Goal: Task Accomplishment & Management: Manage account settings

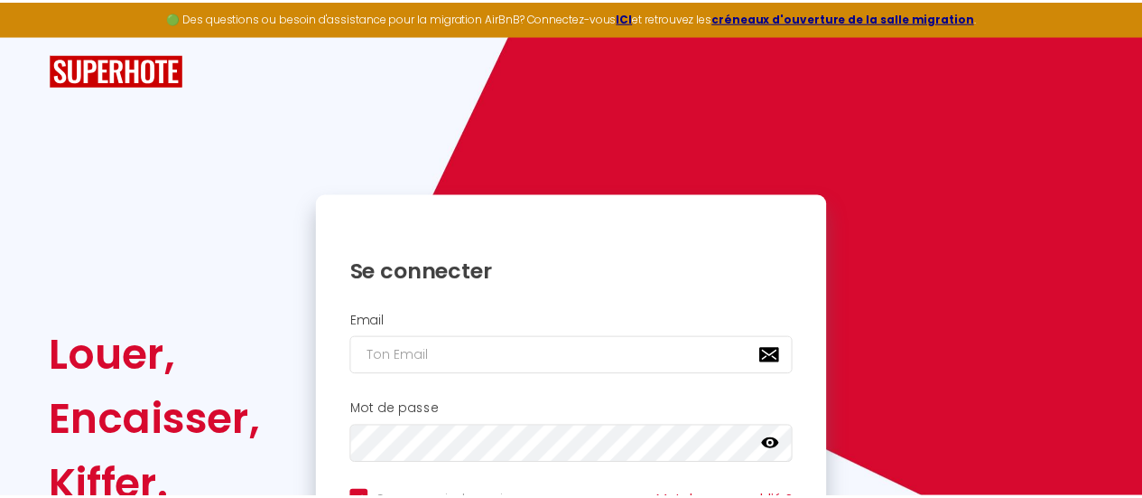
scroll to position [175, 0]
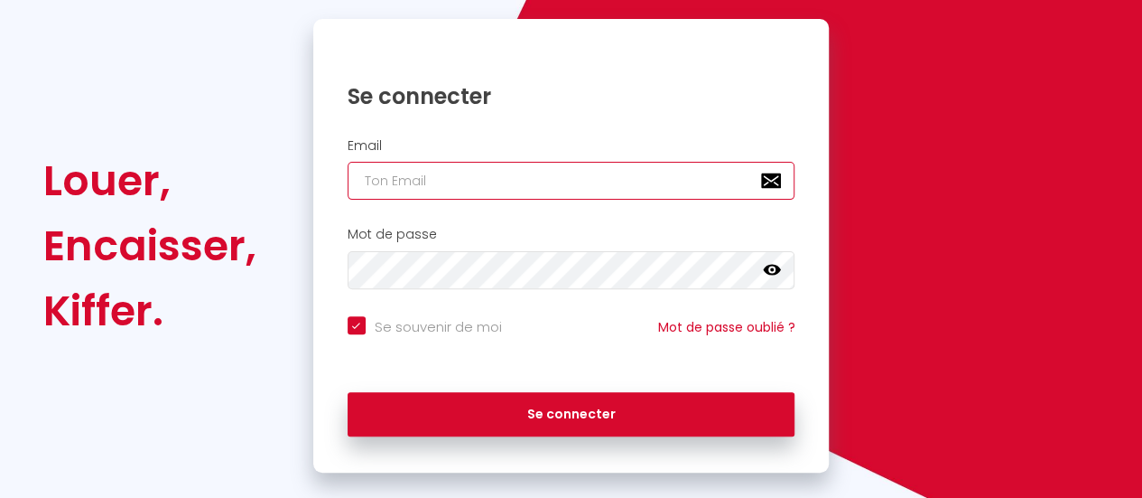
click at [515, 181] on input "email" at bounding box center [572, 181] width 448 height 38
type input "a"
checkbox input "true"
type input "al"
checkbox input "true"
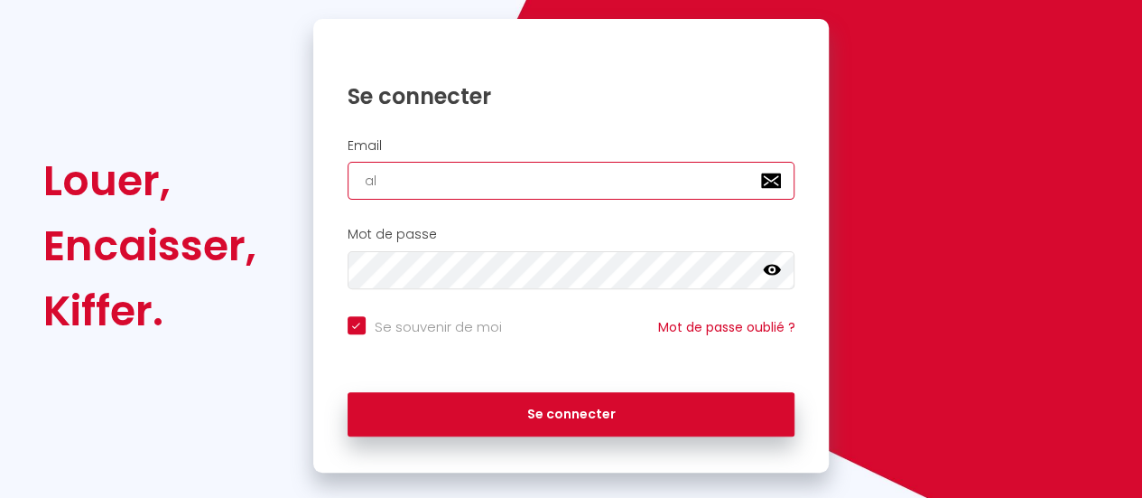
type input "ali"
checkbox input "true"
type input "[PERSON_NAME]"
checkbox input "true"
type input "alici"
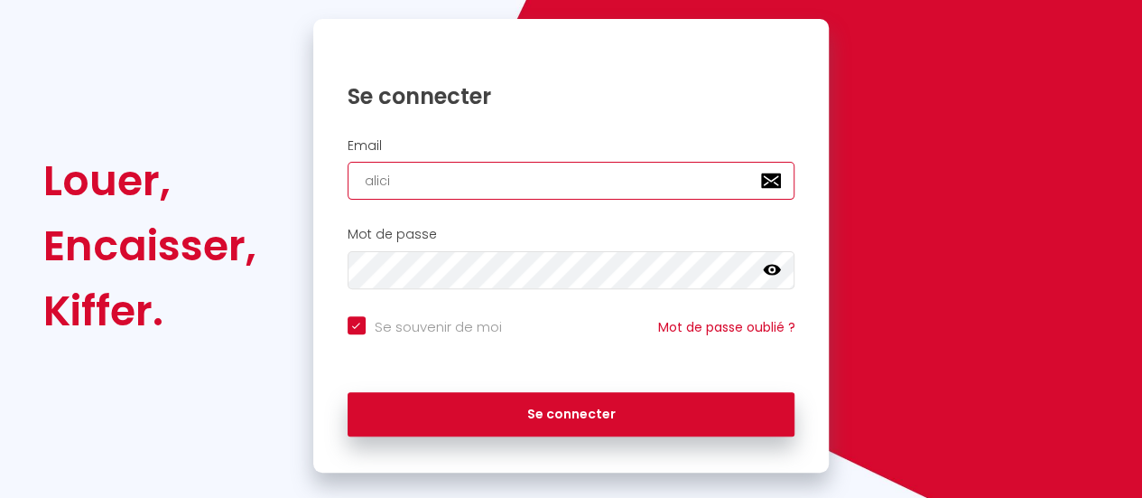
checkbox input "true"
type input "[PERSON_NAME]"
checkbox input "true"
type input "[PERSON_NAME]."
checkbox input "true"
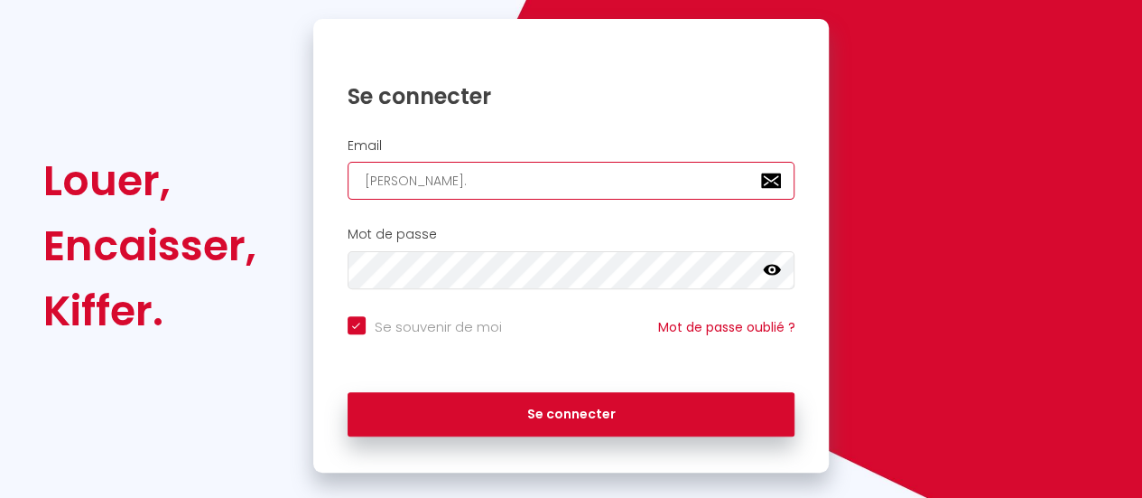
type input "[PERSON_NAME].t"
checkbox input "true"
type input "[PERSON_NAME][DOMAIN_NAME]"
checkbox input "true"
type input "[PERSON_NAME].tra"
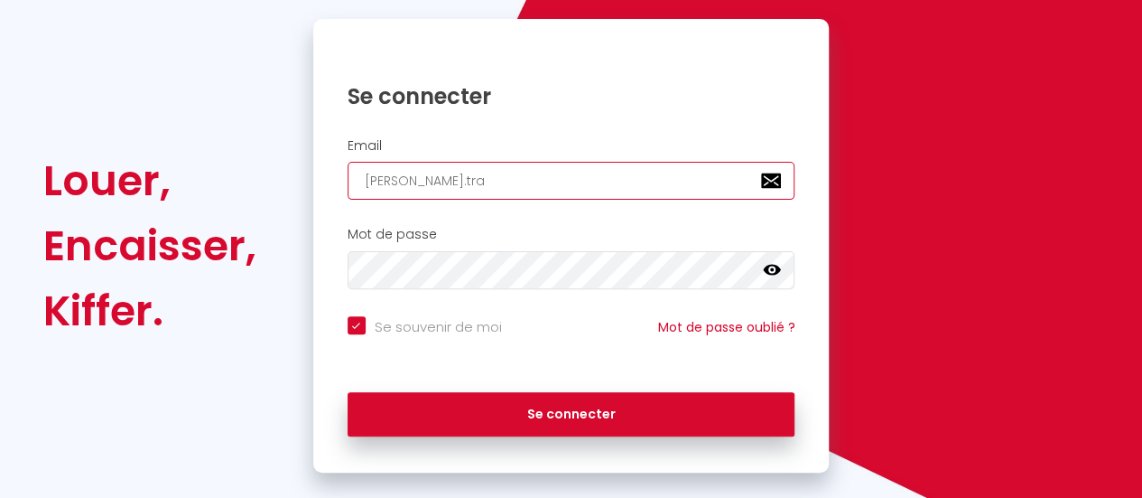
checkbox input "true"
type input "[PERSON_NAME].[PERSON_NAME]"
checkbox input "true"
type input "[PERSON_NAME].[PERSON_NAME]"
checkbox input "true"
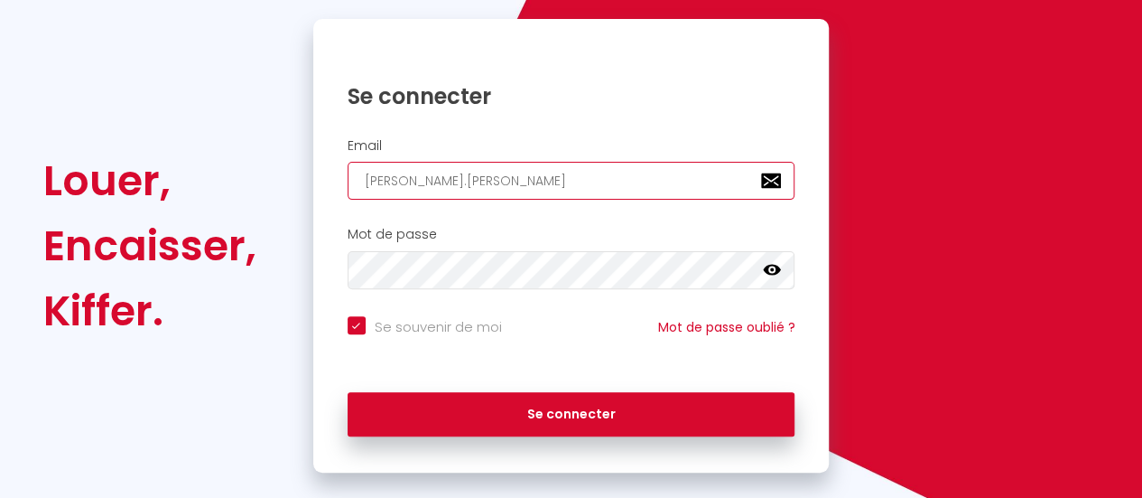
type input "[PERSON_NAME].tranie"
checkbox input "true"
type input "[PERSON_NAME].traniel"
checkbox input "true"
type input "[PERSON_NAME].traniell"
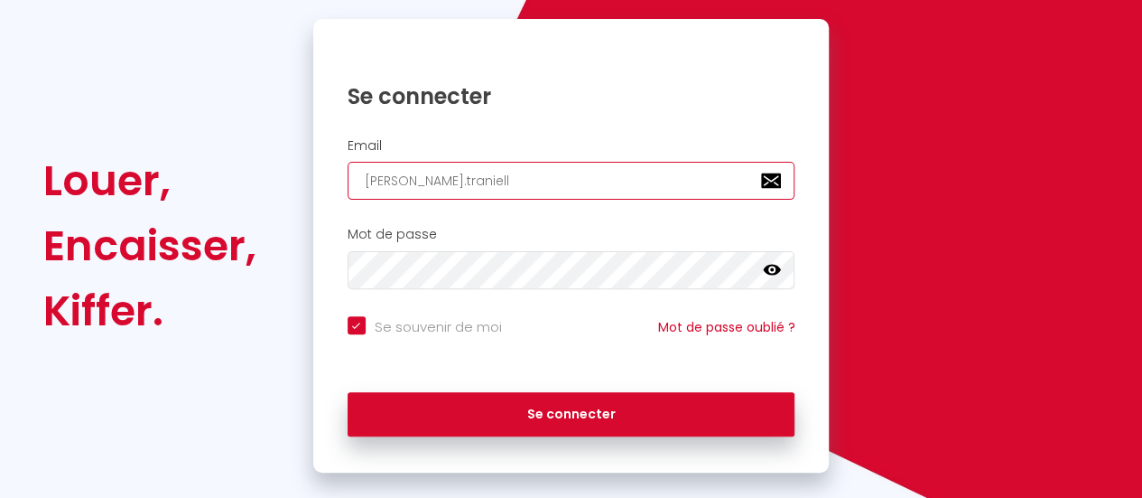
checkbox input "true"
type input "[PERSON_NAME].[PERSON_NAME]"
checkbox input "true"
type input "[PERSON_NAME].[PERSON_NAME]@"
checkbox input "true"
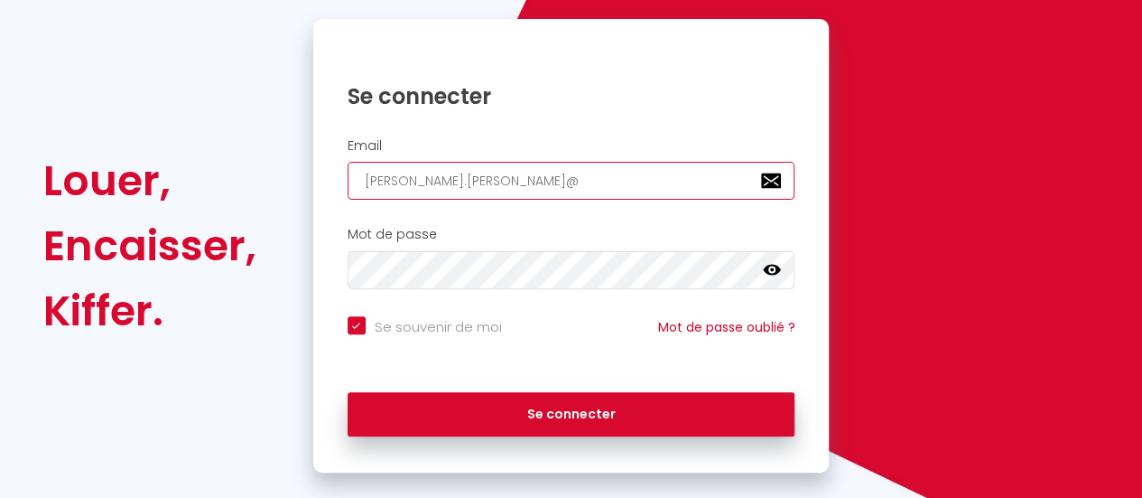
type input "[PERSON_NAME].[PERSON_NAME]@h"
checkbox input "true"
type input "[PERSON_NAME].[PERSON_NAME]@ho"
checkbox input "true"
type input "[PERSON_NAME].[PERSON_NAME]@hot"
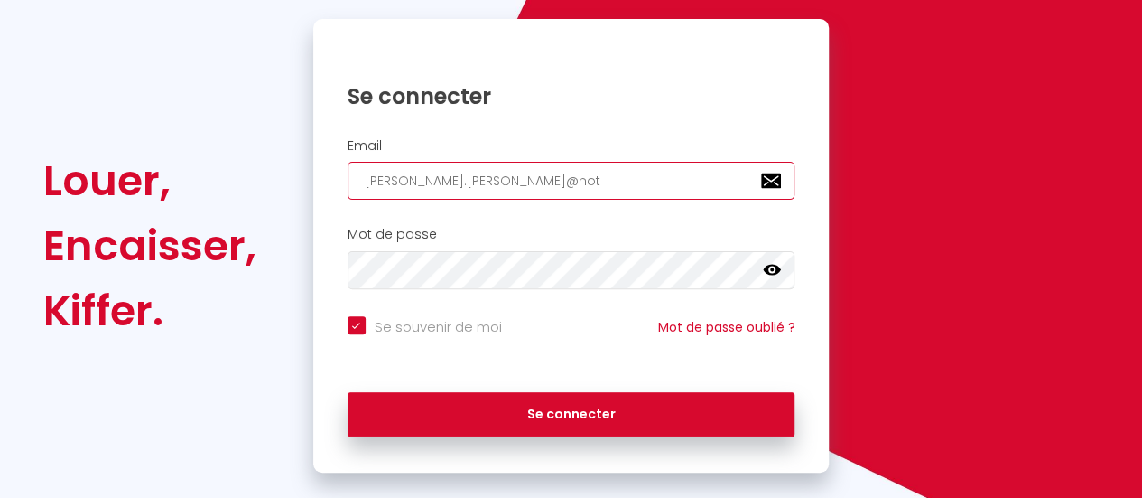
checkbox input "true"
type input "[PERSON_NAME].[PERSON_NAME]@hotm"
checkbox input "true"
type input "[PERSON_NAME].[PERSON_NAME]@hotma"
checkbox input "true"
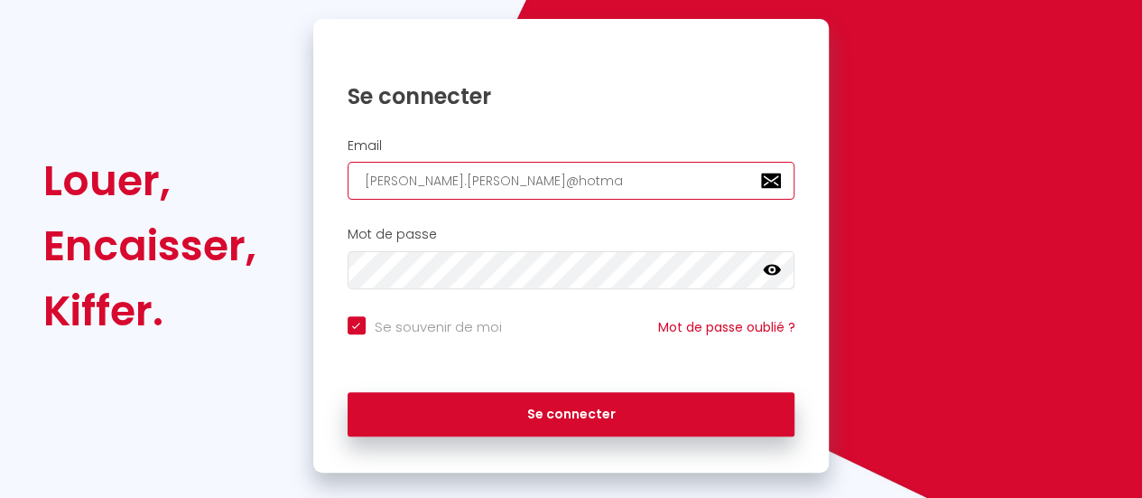
type input "[PERSON_NAME].[PERSON_NAME]@hotmai"
checkbox input "true"
type input "[PERSON_NAME][EMAIL_ADDRESS][PERSON_NAME]"
checkbox input "true"
type input "[PERSON_NAME][EMAIL_ADDRESS][PERSON_NAME]."
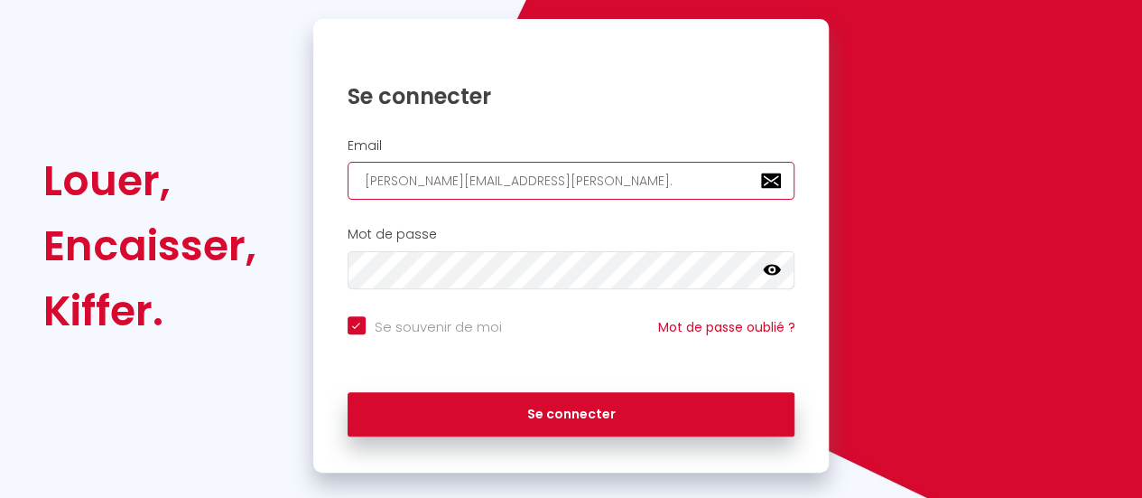
checkbox input "true"
type input "[PERSON_NAME].[PERSON_NAME]@hotmail.f"
checkbox input "true"
type input "[PERSON_NAME][EMAIL_ADDRESS][PERSON_NAME][DOMAIN_NAME]"
checkbox input "true"
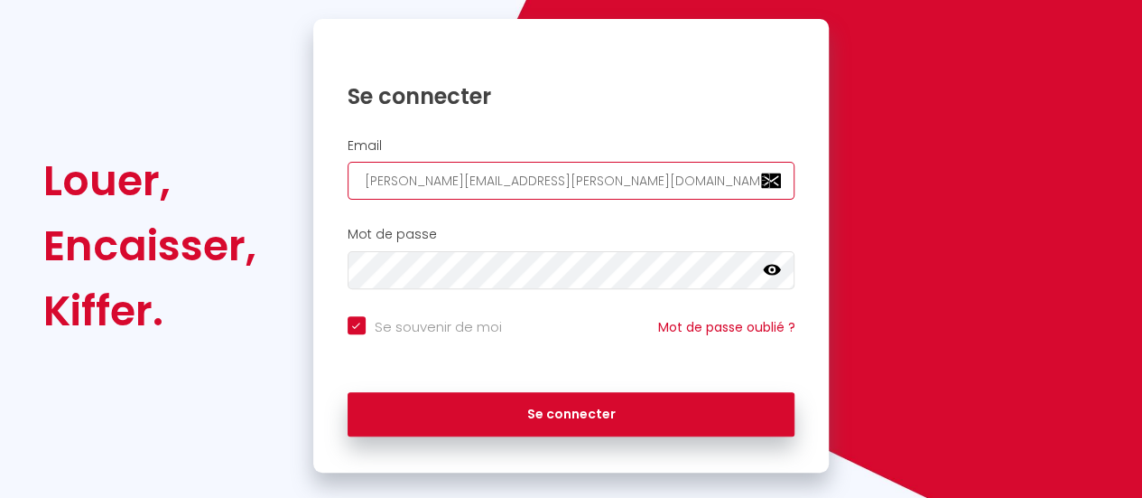
type input "[PERSON_NAME][EMAIL_ADDRESS][PERSON_NAME][DOMAIN_NAME]"
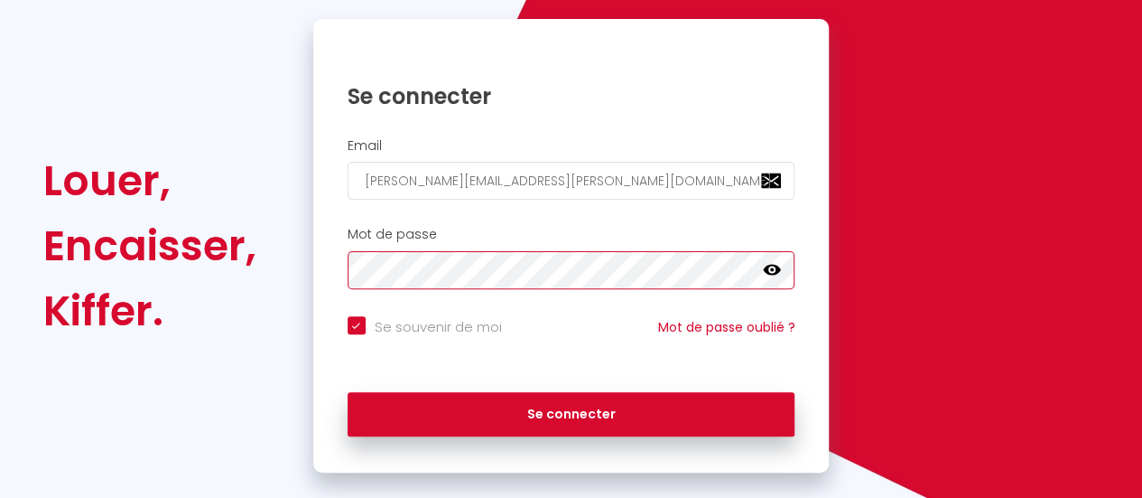
click at [348, 392] on button "Se connecter" at bounding box center [572, 414] width 448 height 45
checkbox input "true"
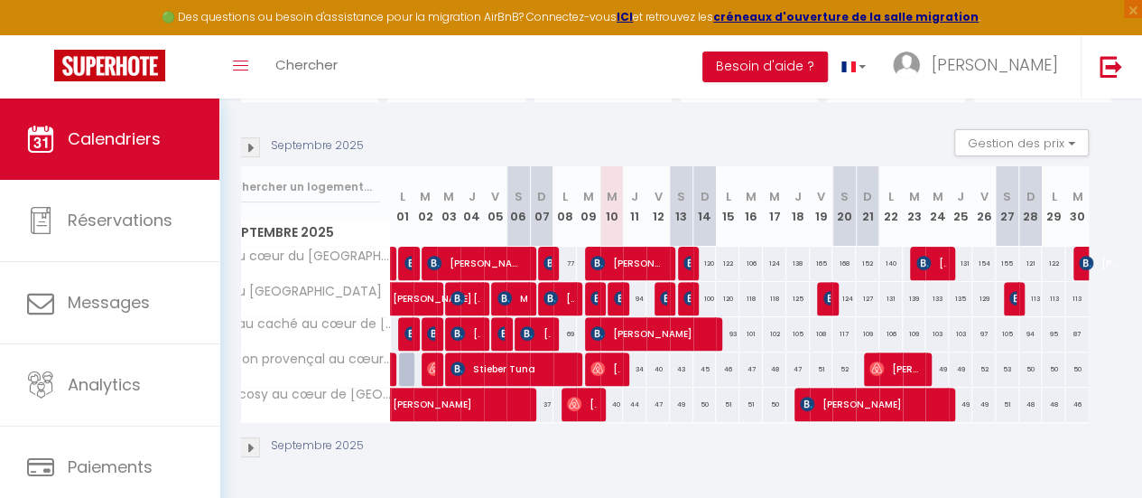
scroll to position [0, 0]
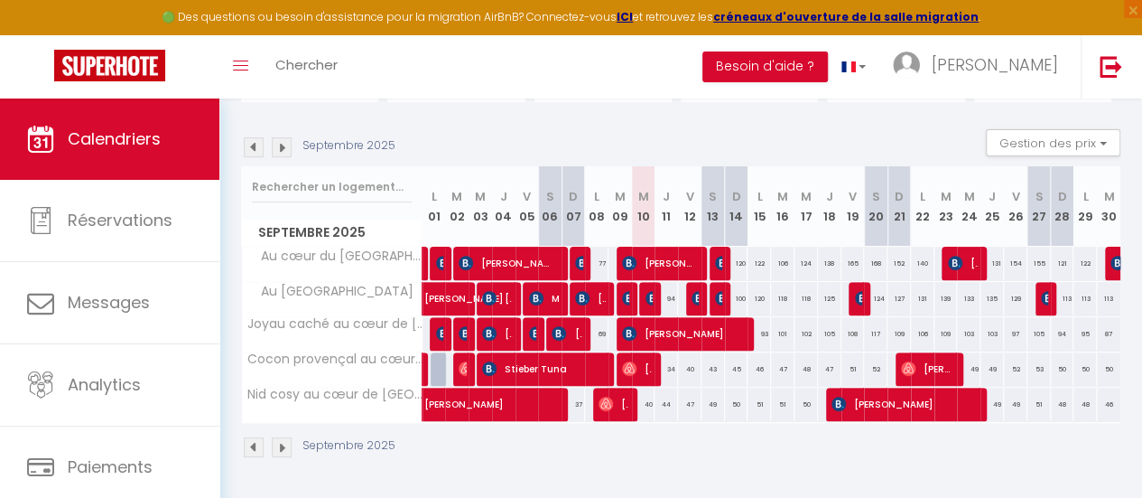
click at [290, 138] on img at bounding box center [282, 147] width 20 height 20
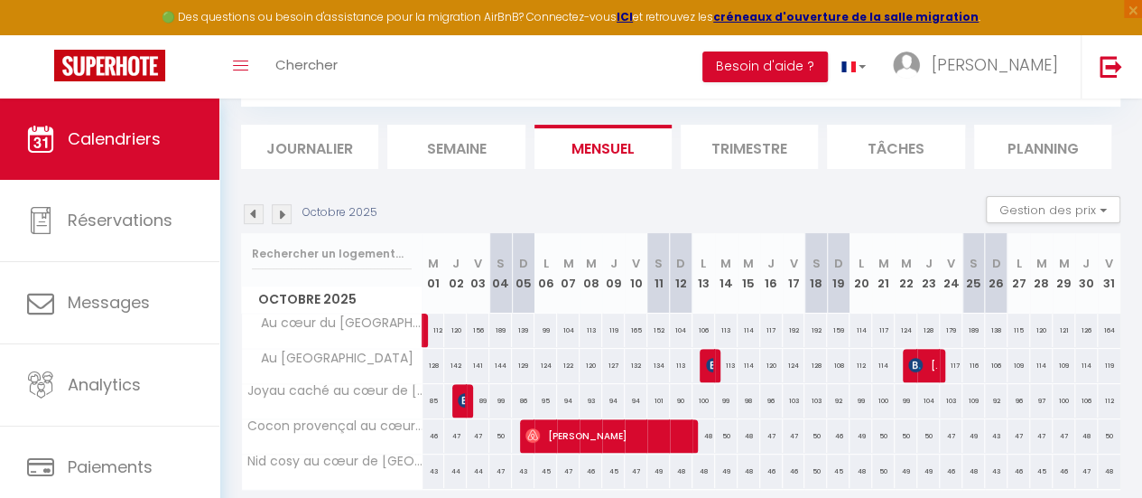
scroll to position [175, 0]
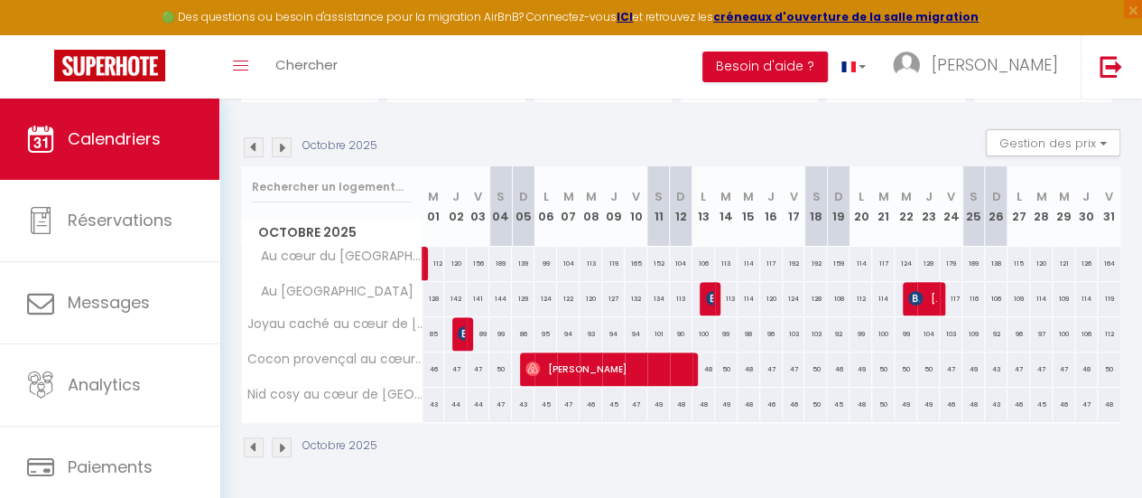
click at [280, 140] on img at bounding box center [282, 147] width 20 height 20
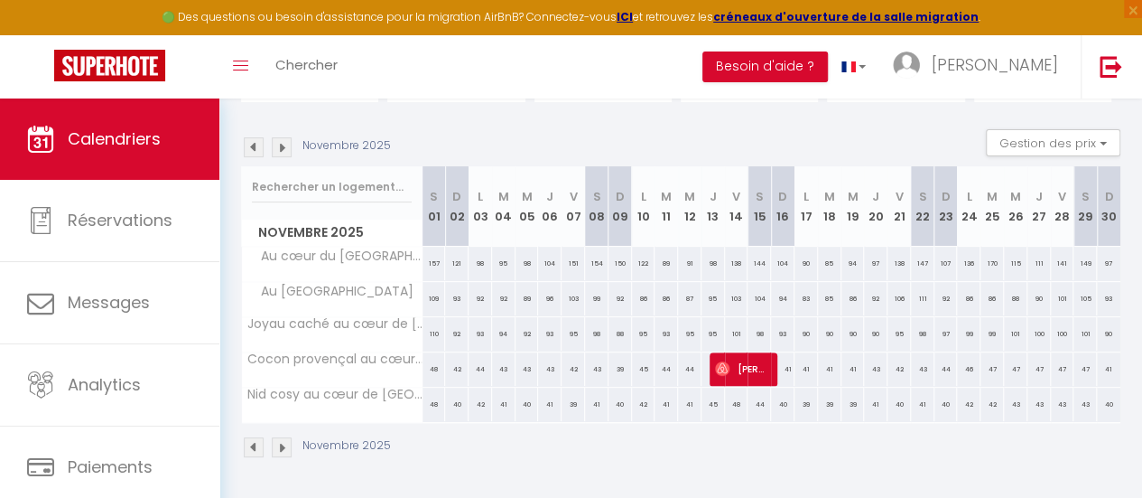
click at [274, 138] on img at bounding box center [282, 147] width 20 height 20
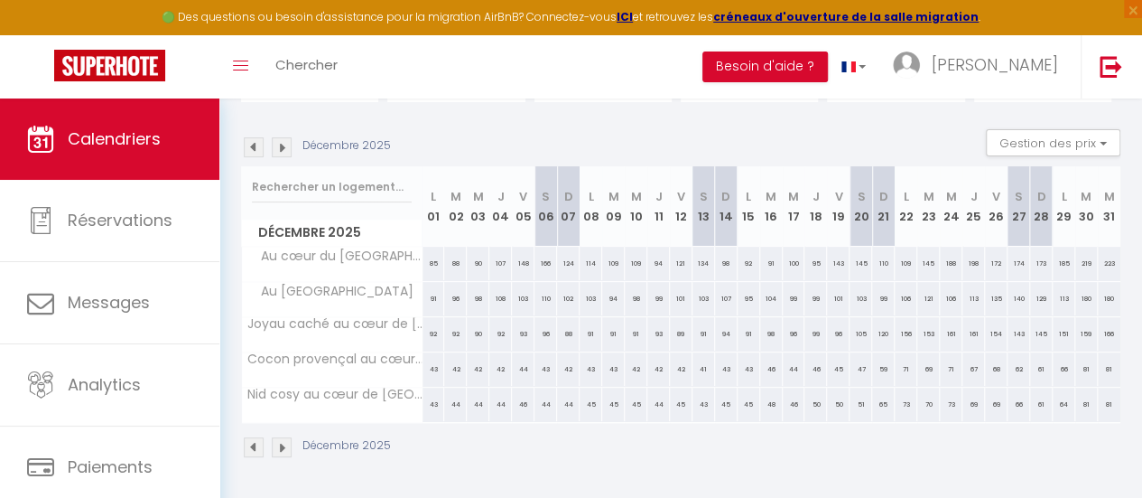
click at [256, 138] on img at bounding box center [254, 147] width 20 height 20
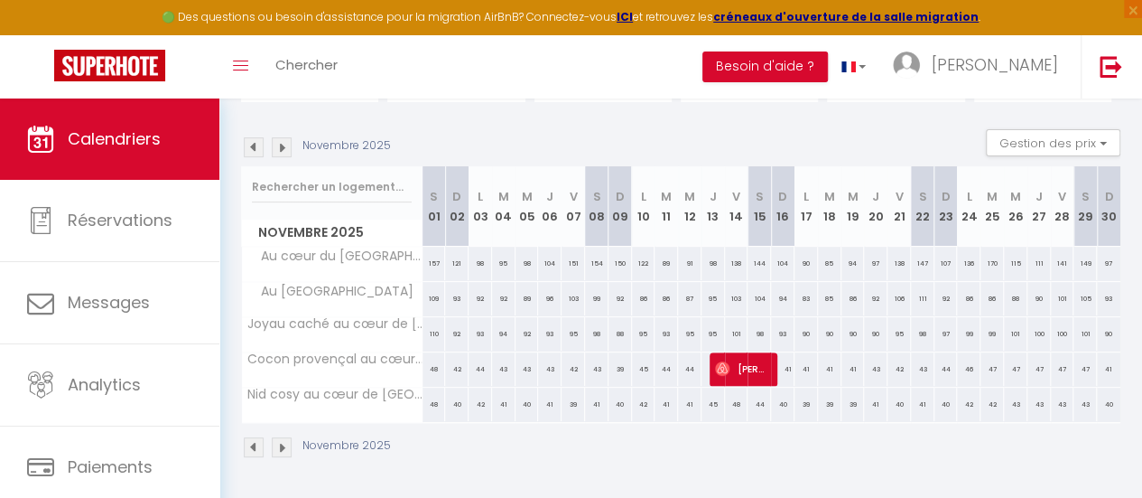
click at [256, 138] on img at bounding box center [254, 147] width 20 height 20
